Goal: Task Accomplishment & Management: Use online tool/utility

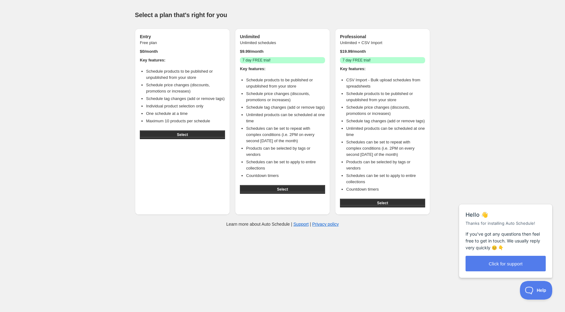
click at [216, 130] on div "Select" at bounding box center [182, 135] width 85 height 14
click at [216, 132] on button "Select" at bounding box center [182, 134] width 85 height 9
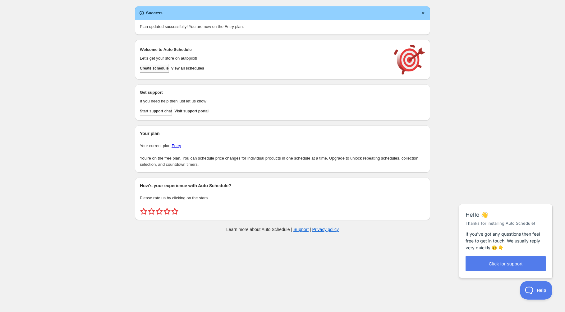
click at [163, 68] on span "Create schedule" at bounding box center [154, 68] width 29 height 5
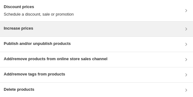
click at [114, 30] on div "Increase prices" at bounding box center [96, 28] width 185 height 7
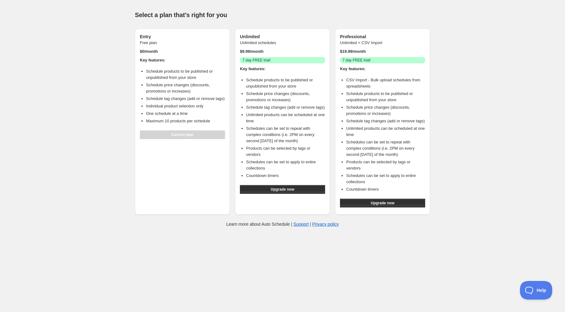
click at [206, 137] on div "Current plan" at bounding box center [182, 135] width 85 height 14
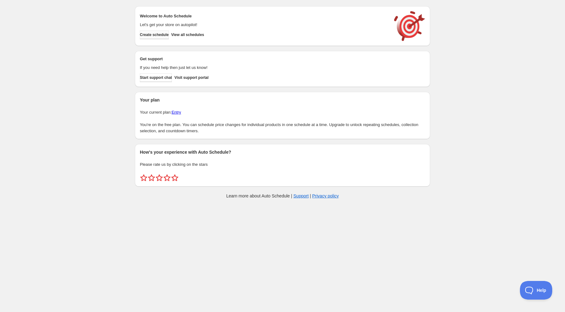
click at [159, 37] on span "Create schedule" at bounding box center [154, 34] width 29 height 5
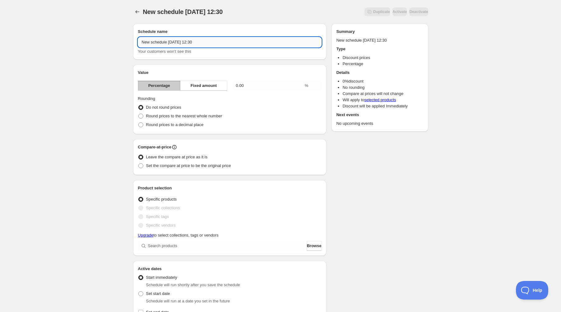
click at [190, 43] on input "New schedule Oct 10 2025 12:30" at bounding box center [230, 42] width 184 height 10
type input "Flash Sale 10.[DATE]"
click at [251, 88] on input "0.00" at bounding box center [267, 86] width 71 height 10
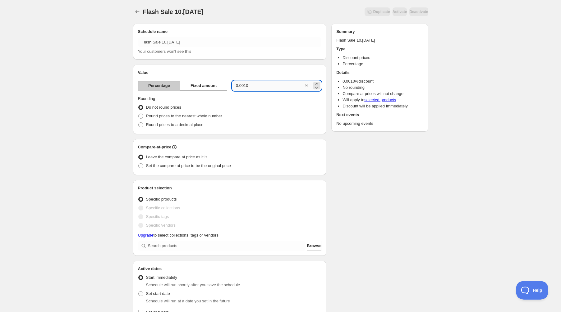
click at [260, 87] on input "0.0010" at bounding box center [267, 86] width 71 height 10
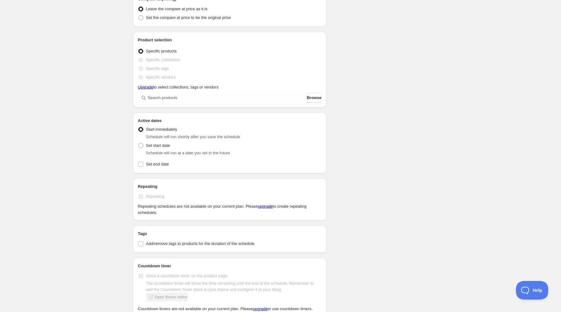
scroll to position [148, 0]
type input "10"
click at [140, 149] on label "Set start date" at bounding box center [154, 145] width 32 height 9
click at [139, 143] on input "Set start date" at bounding box center [138, 143] width 0 height 0
radio input "true"
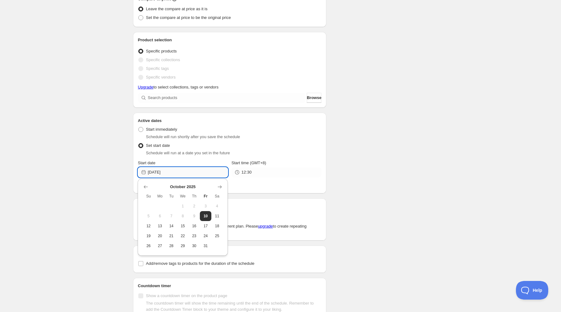
click at [175, 173] on input "2025-10-10" at bounding box center [188, 172] width 80 height 10
click at [262, 172] on input "12:30" at bounding box center [281, 172] width 80 height 10
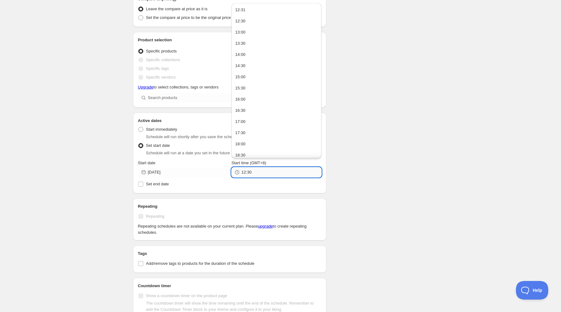
click at [262, 172] on input "12:30" at bounding box center [281, 172] width 80 height 10
click at [249, 34] on button "15:00" at bounding box center [276, 34] width 86 height 10
type input "15:00"
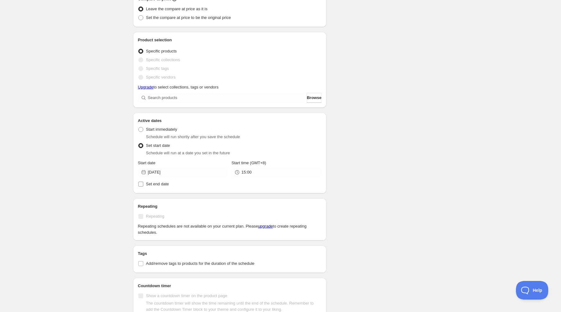
click at [152, 184] on span "Set end date" at bounding box center [157, 184] width 23 height 5
click at [143, 184] on input "Set end date" at bounding box center [140, 184] width 5 height 5
checkbox input "true"
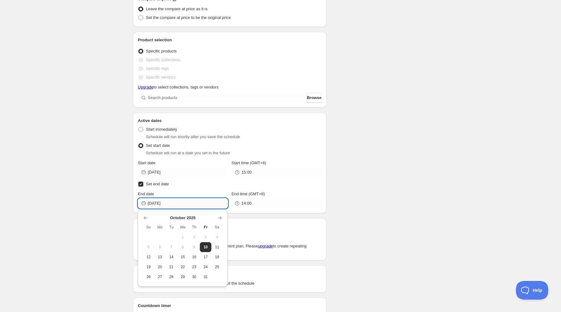
click at [182, 203] on input "2025-10-10" at bounding box center [188, 203] width 80 height 10
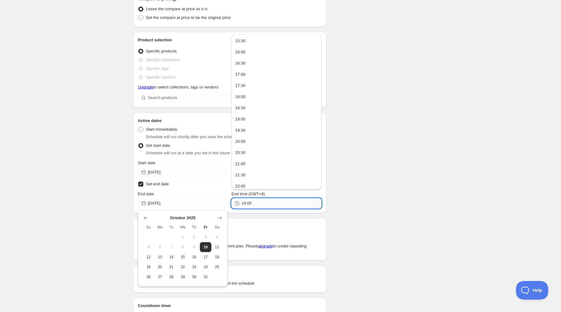
click at [268, 204] on input "14:00" at bounding box center [281, 203] width 80 height 10
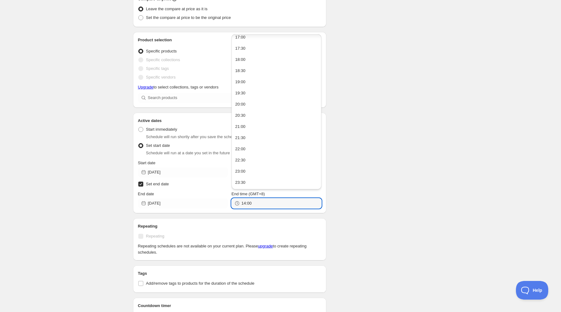
scroll to position [0, 0]
click at [263, 78] on button "17:00" at bounding box center [276, 75] width 86 height 10
type input "17:00"
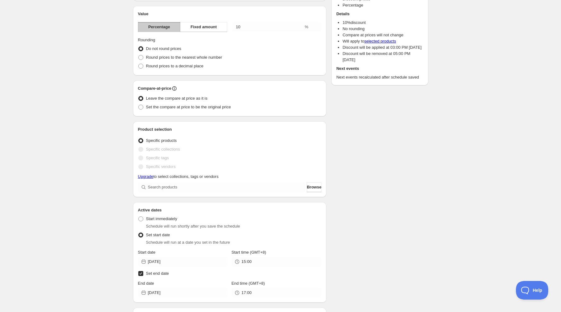
scroll to position [64, 0]
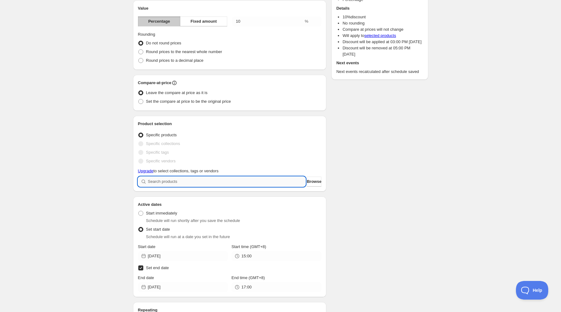
click at [174, 183] on input "search" at bounding box center [227, 182] width 158 height 10
type input "r"
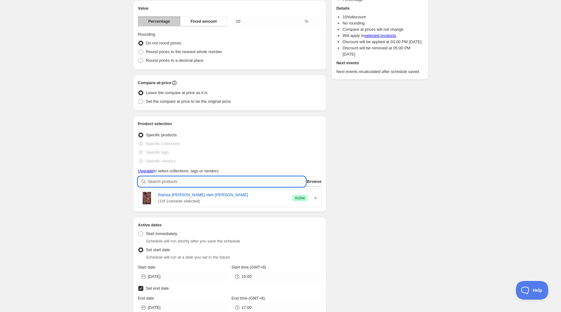
click at [204, 182] on input "search" at bounding box center [227, 182] width 158 height 10
type input "i"
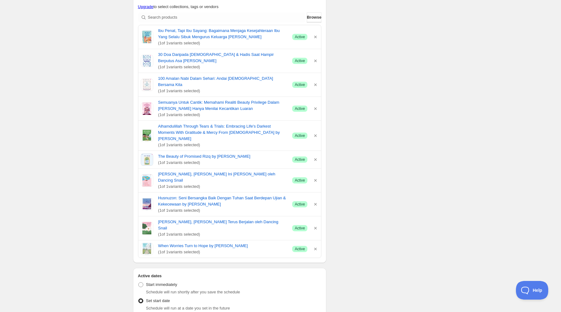
scroll to position [227, 0]
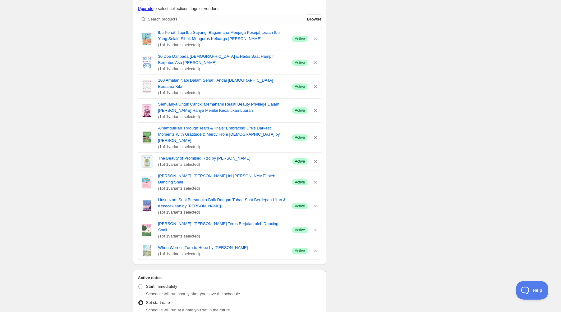
click at [211, 28] on div "Ibu Penat, Tapi Ibu Sayang: Bagaimana Menjaga Kesejahteraan Ibu Yang Selalu Sib…" at bounding box center [229, 39] width 183 height 24
click at [307, 20] on span "Browse" at bounding box center [314, 19] width 15 height 6
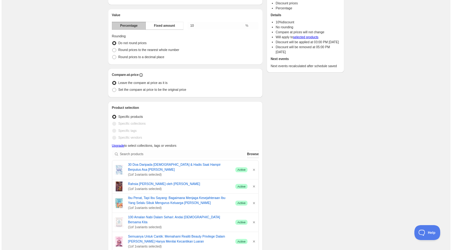
scroll to position [0, 0]
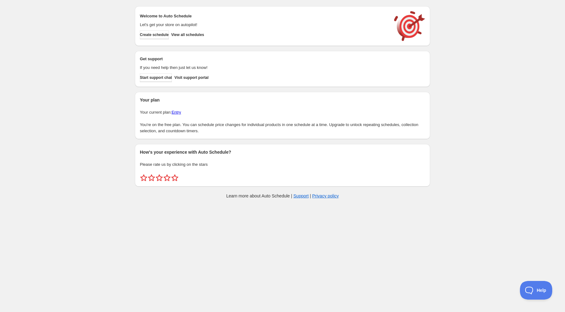
click at [174, 113] on link "Entry" at bounding box center [175, 112] width 9 height 5
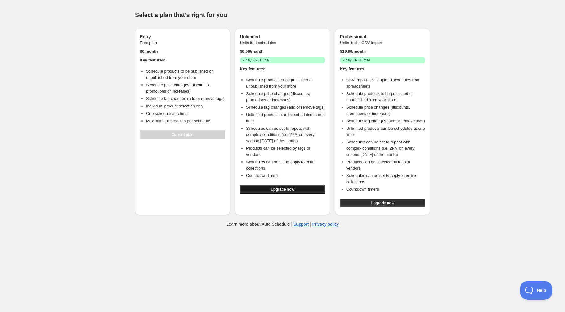
click at [283, 187] on span "Upgrade now" at bounding box center [283, 189] width 24 height 5
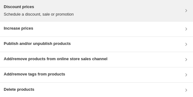
click at [52, 11] on div "Discount prices Schedule a discount, sale or promotion" at bounding box center [39, 11] width 70 height 14
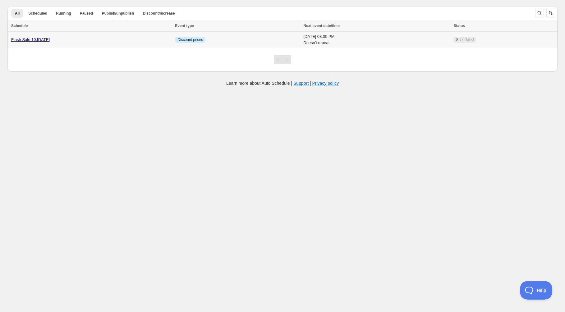
click at [36, 37] on link "Flash Sale 10.[DATE]" at bounding box center [30, 39] width 39 height 5
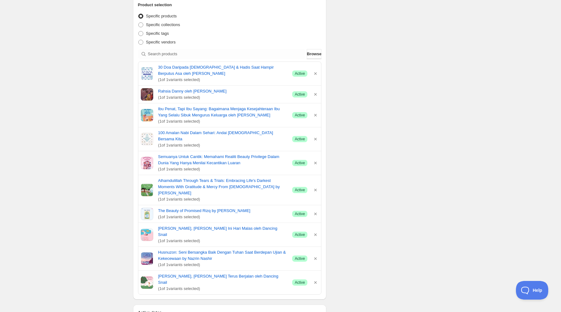
scroll to position [184, 0]
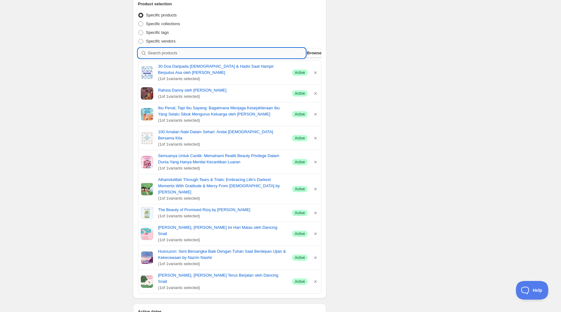
click at [275, 54] on input "search" at bounding box center [227, 53] width 158 height 10
click at [183, 55] on input "search" at bounding box center [227, 53] width 158 height 10
type input "w"
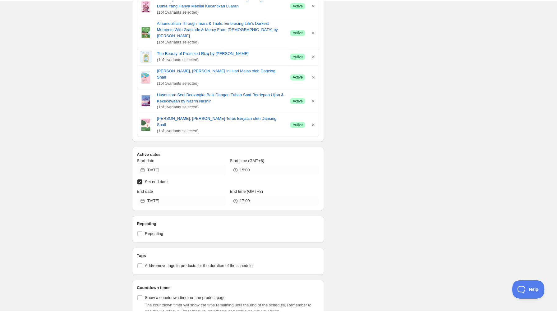
scroll to position [536, 0]
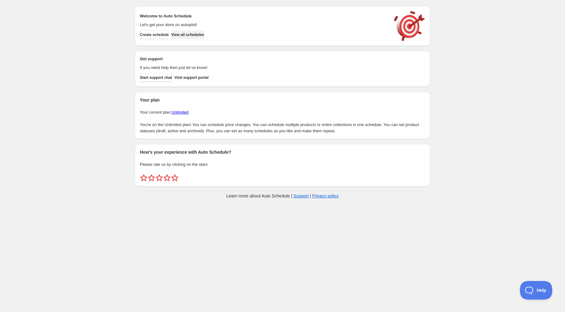
click at [195, 36] on span "View all schedules" at bounding box center [187, 34] width 33 height 5
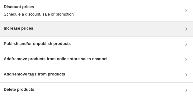
click at [154, 29] on div "Increase prices" at bounding box center [96, 28] width 185 height 7
